Goal: Complete application form

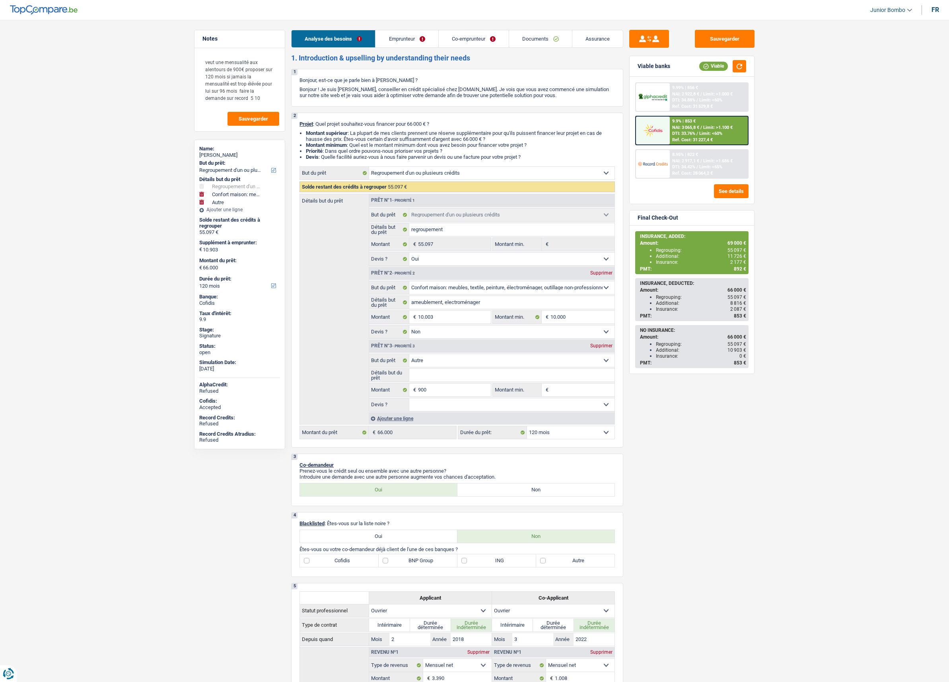
select select "refinancing"
select select "household"
select select "other"
select select "120"
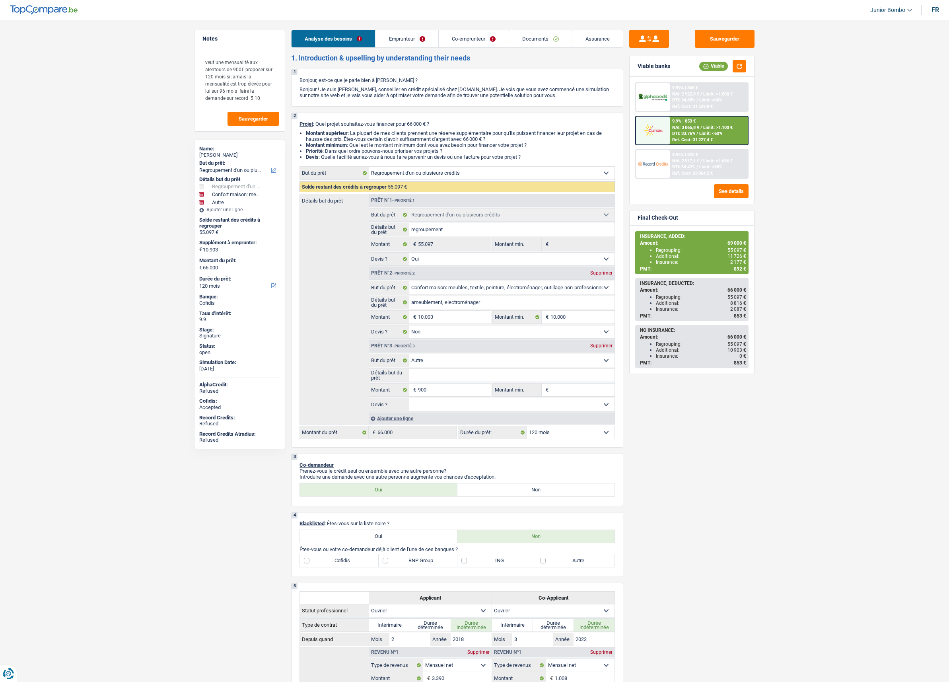
select select "32"
select select "married"
select select "ownerWithMortgage"
select select "BE"
select select "mortgage"
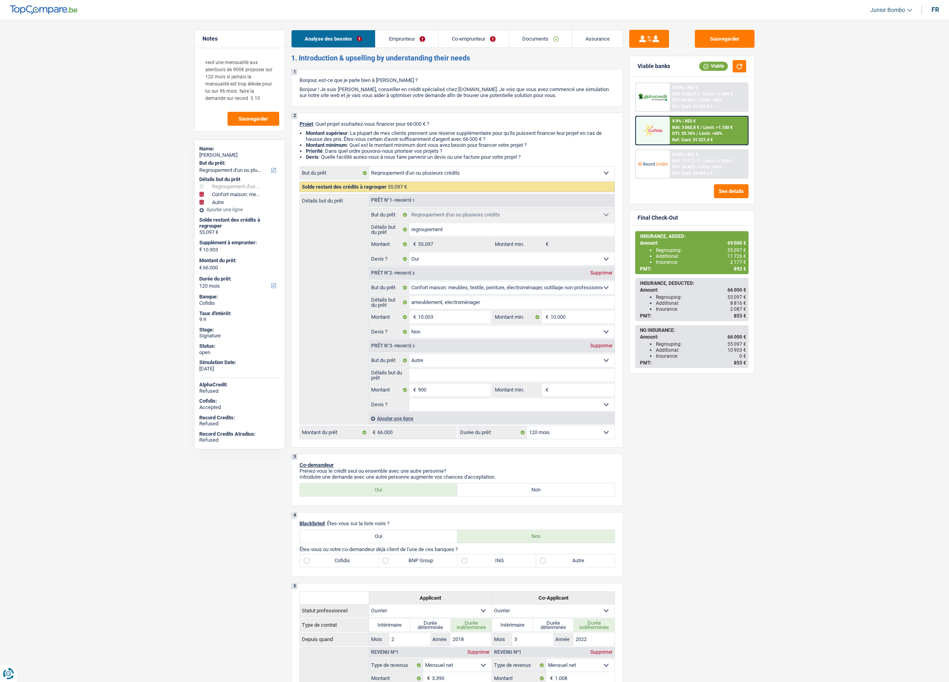
select select "420"
select select "renovationLoan"
select select "84"
select select "personalLoan"
select select "homeFurnishingOrRelocation"
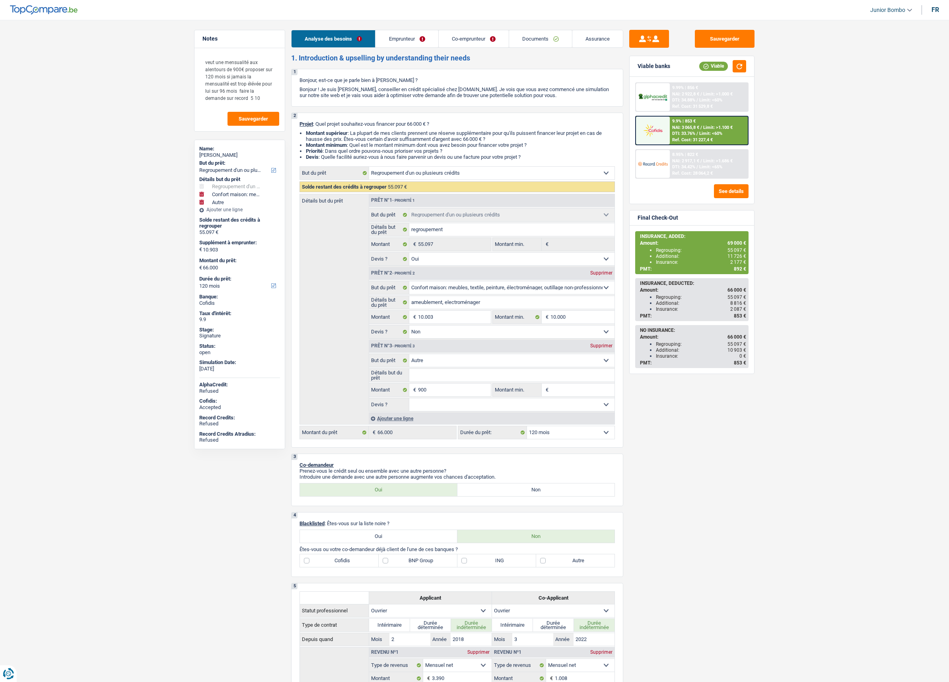
select select "60"
select select "personalLoan"
select select "other"
select select "48"
click at [401, 37] on link "Emprunteur" at bounding box center [407, 38] width 62 height 17
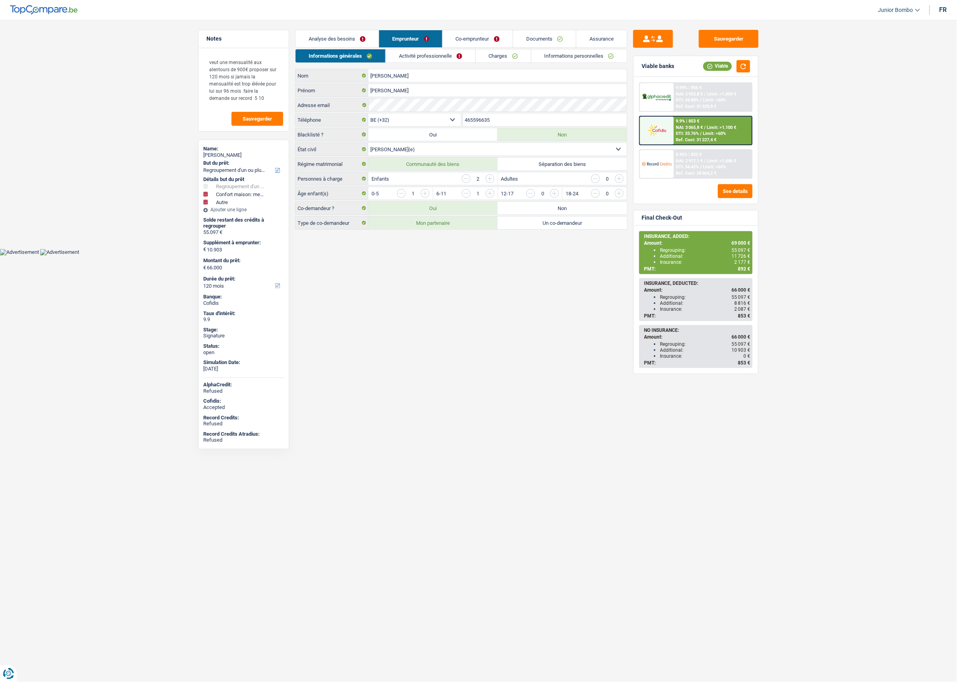
click at [505, 56] on link "Charges" at bounding box center [503, 55] width 55 height 13
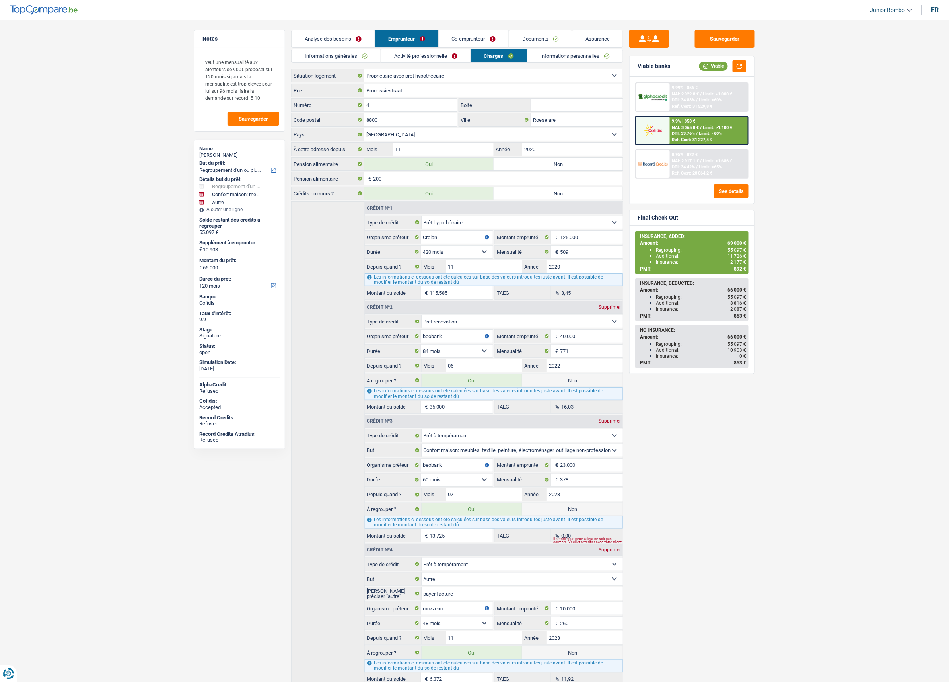
click at [558, 59] on link "Informations personnelles" at bounding box center [575, 55] width 96 height 13
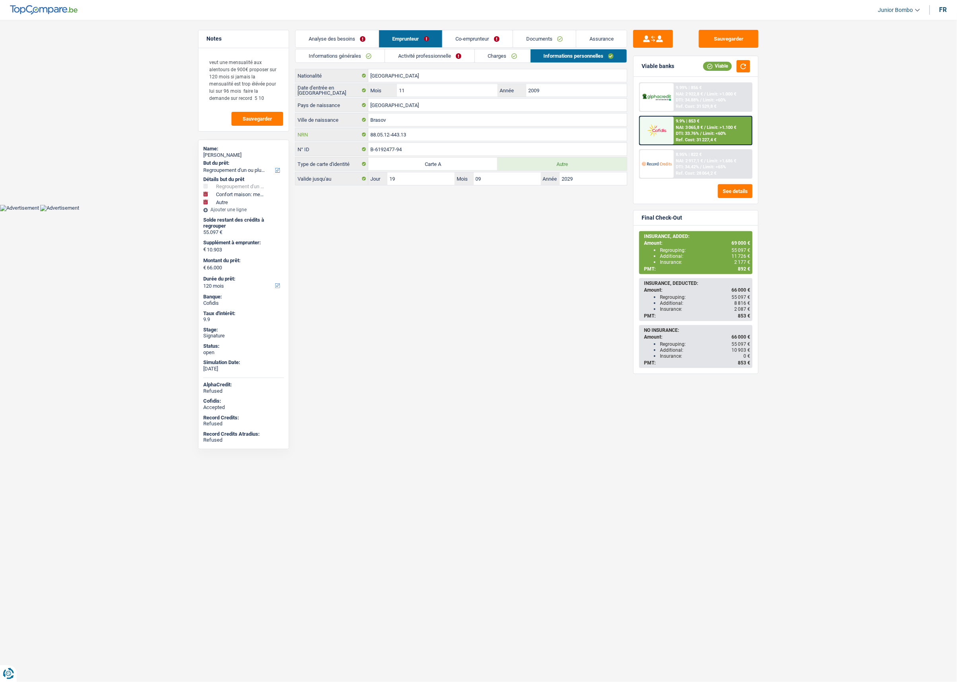
click at [387, 137] on input "88.05.12-443.13" at bounding box center [497, 134] width 259 height 13
click at [387, 139] on input "88.05.12-443.13" at bounding box center [497, 134] width 259 height 13
click at [411, 134] on input "88.05.12-443.13" at bounding box center [497, 134] width 259 height 13
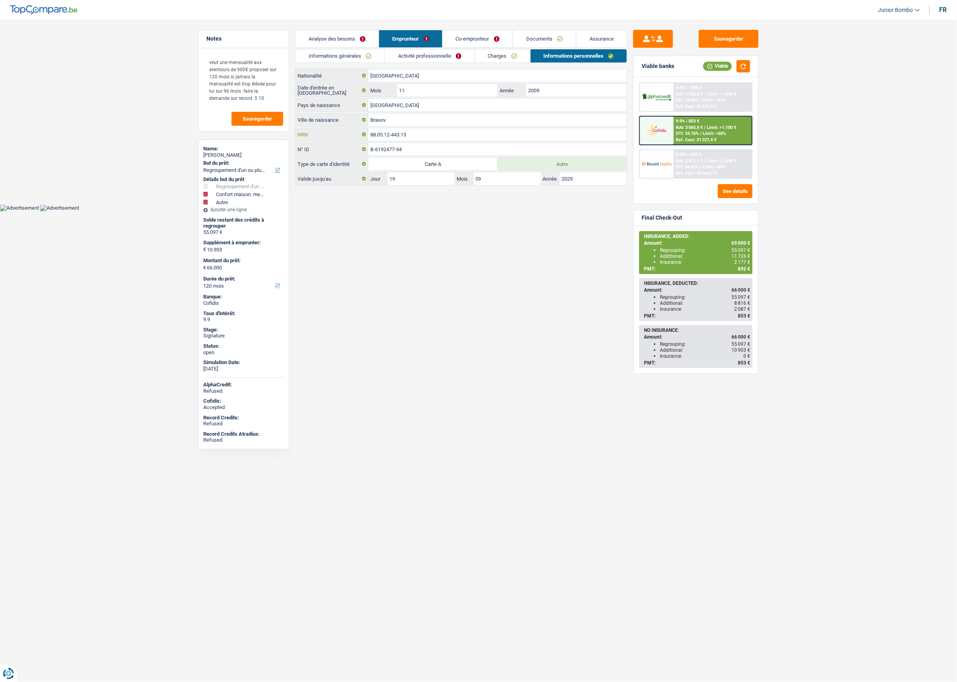
click at [411, 134] on input "88.05.12-443.13" at bounding box center [497, 134] width 259 height 13
